Goal: Use online tool/utility: Utilize a website feature to perform a specific function

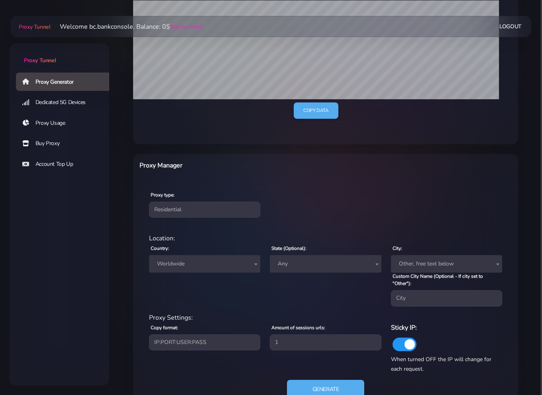
scroll to position [199, 0]
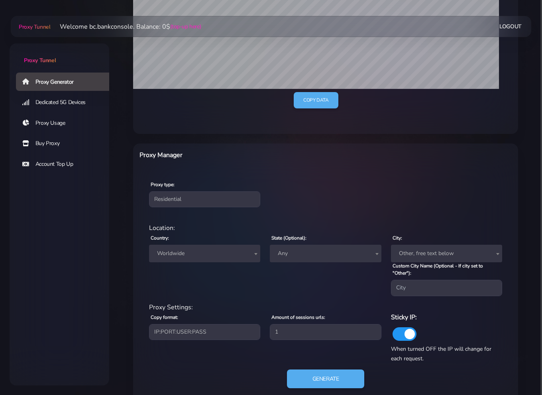
click at [225, 256] on span "Worldwide" at bounding box center [205, 253] width 102 height 11
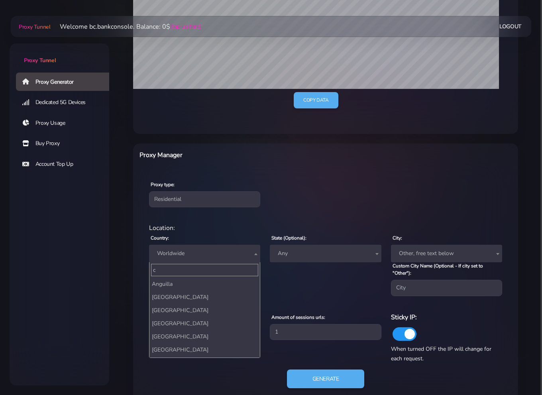
scroll to position [0, 0]
type input "ca"
select select "CA"
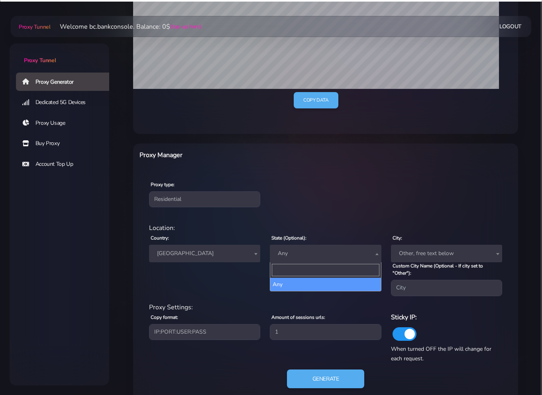
click at [328, 251] on span "Any" at bounding box center [325, 253] width 102 height 11
click at [236, 286] on div "Country: Worldwide [GEOGRAPHIC_DATA] [GEOGRAPHIC_DATA] [GEOGRAPHIC_DATA] [GEOGR…" at bounding box center [204, 264] width 121 height 63
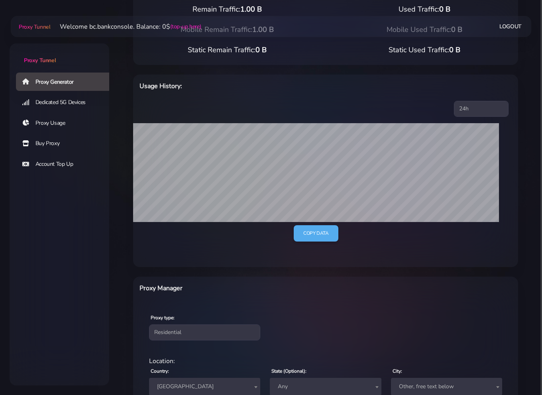
scroll to position [199, 0]
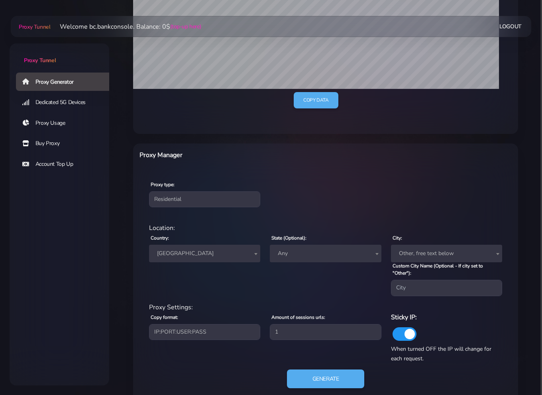
click at [308, 257] on span "Any" at bounding box center [325, 253] width 102 height 11
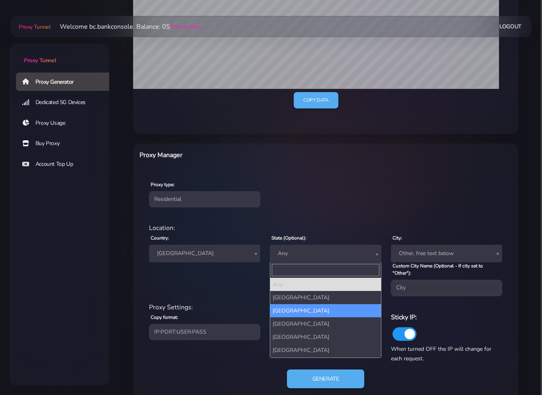
select select "[GEOGRAPHIC_DATA]"
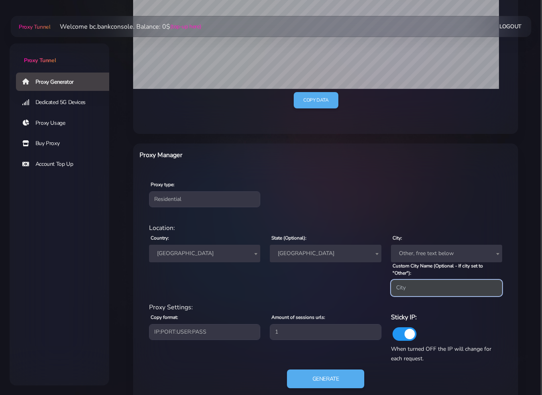
click at [423, 284] on input "Custom City Name (Optional - If city set to "Other"):" at bounding box center [446, 288] width 111 height 16
type input "[GEOGRAPHIC_DATA]"
click at [343, 286] on div "State (Optional): Any [GEOGRAPHIC_DATA] [GEOGRAPHIC_DATA] [GEOGRAPHIC_DATA] [GE…" at bounding box center [325, 264] width 121 height 63
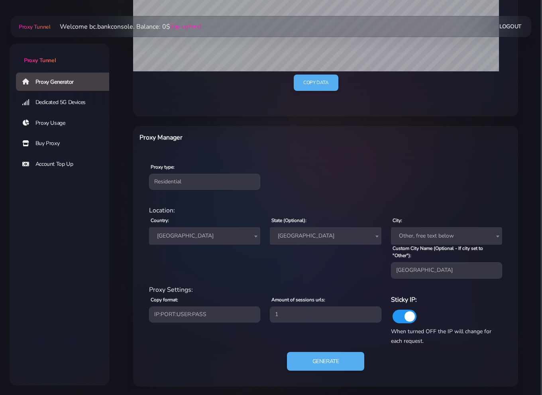
scroll to position [218, 0]
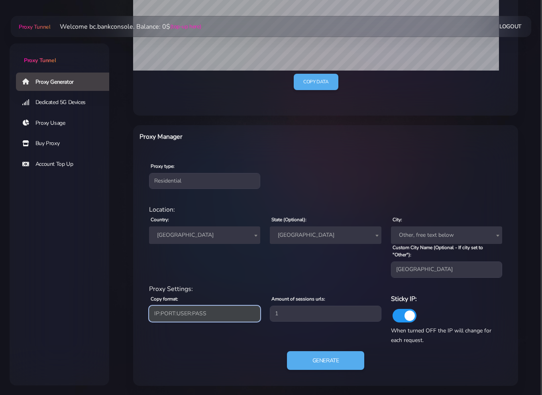
click at [201, 312] on select "IP:PORT:USER:PASS USER:PASS@IP:PORT PORT:IP:USER:[PERSON_NAME]:USER:PORT:IP" at bounding box center [204, 314] width 111 height 16
click at [216, 312] on select "IP:PORT:USER:PASS USER:PASS@IP:PORT PORT:IP:USER:[PERSON_NAME]:USER:PORT:IP" at bounding box center [204, 314] width 111 height 16
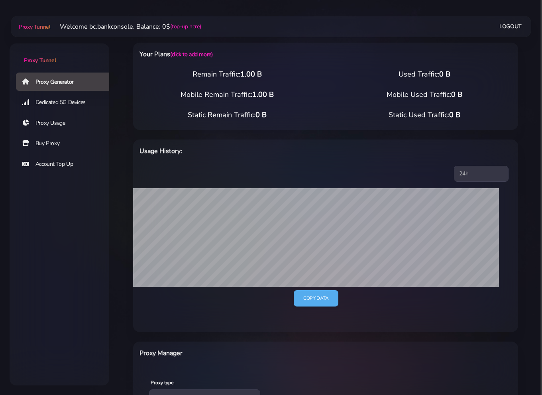
scroll to position [0, 0]
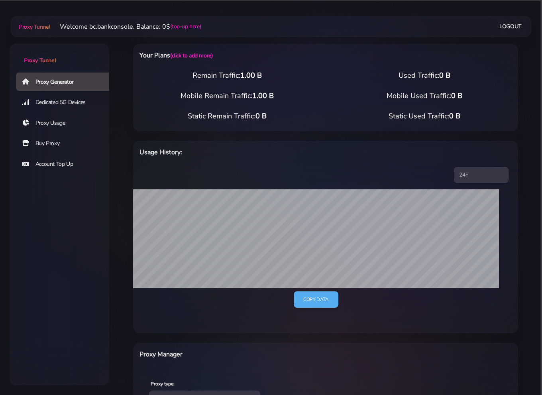
click at [513, 27] on link "Logout" at bounding box center [510, 26] width 22 height 15
